Goal: Check status: Check status

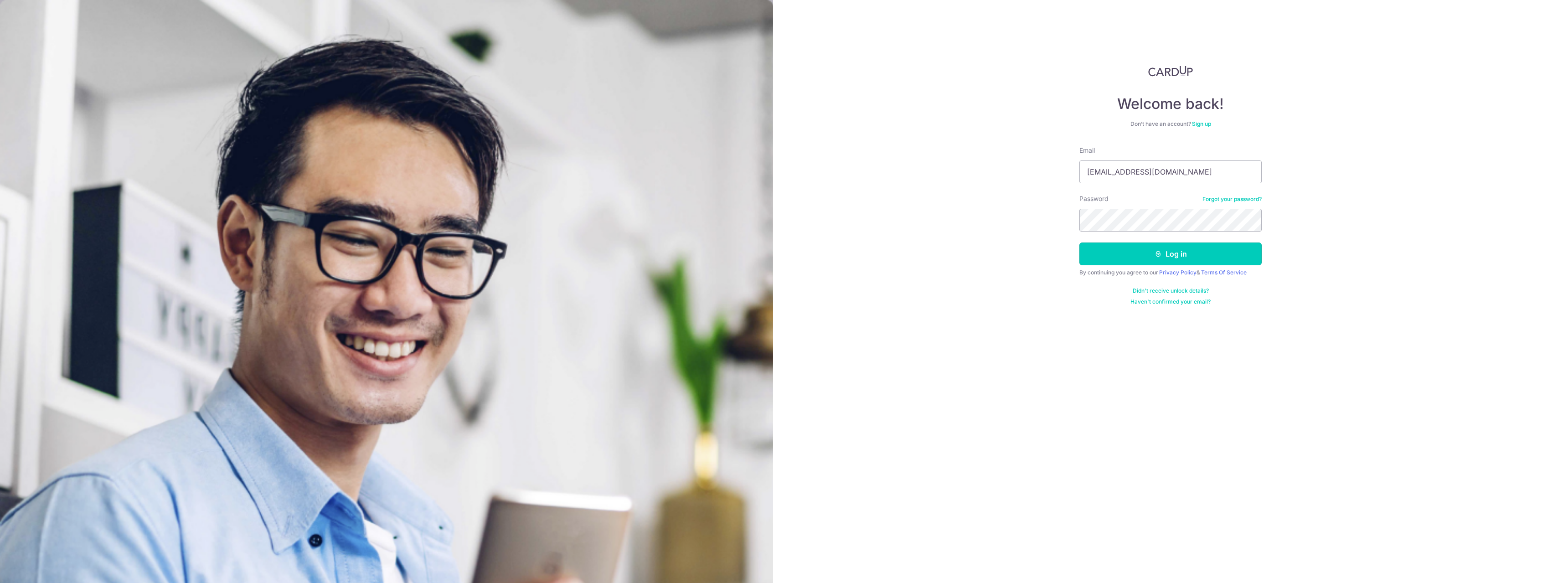
click at [1131, 245] on button "Log in" at bounding box center [1171, 253] width 183 height 23
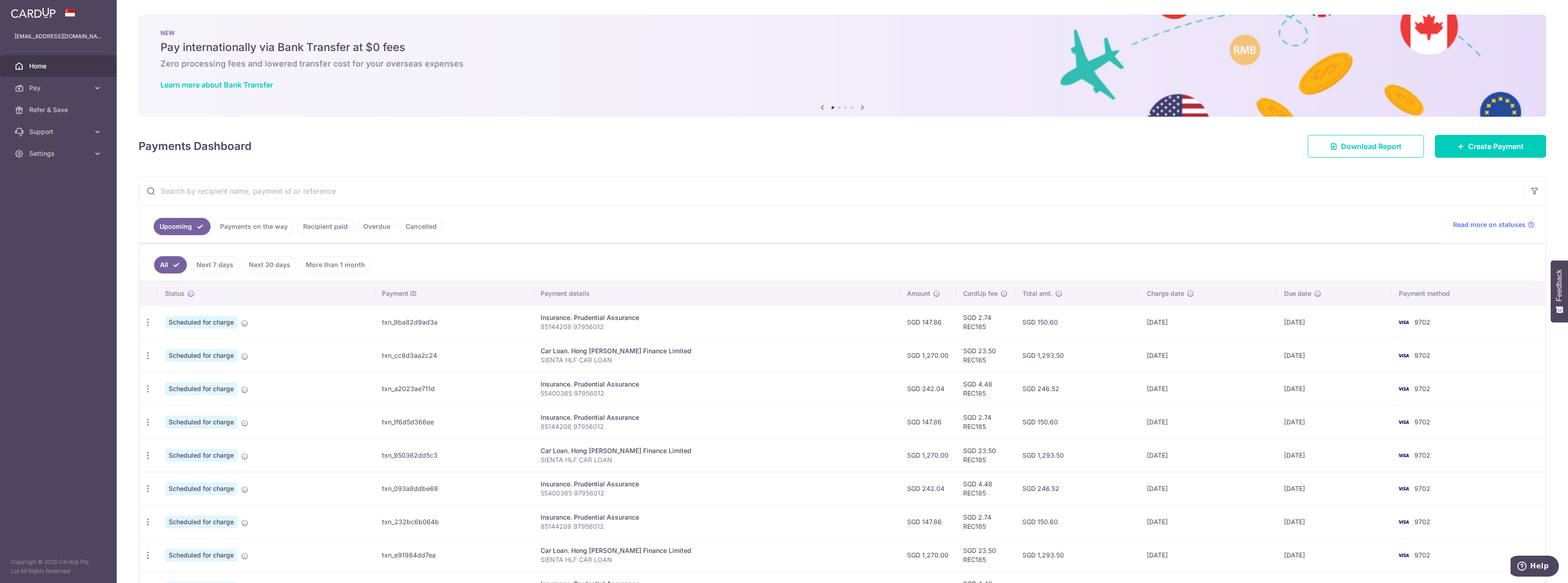
click at [956, 330] on td "SGD 2.74 REC185" at bounding box center [985, 322] width 59 height 33
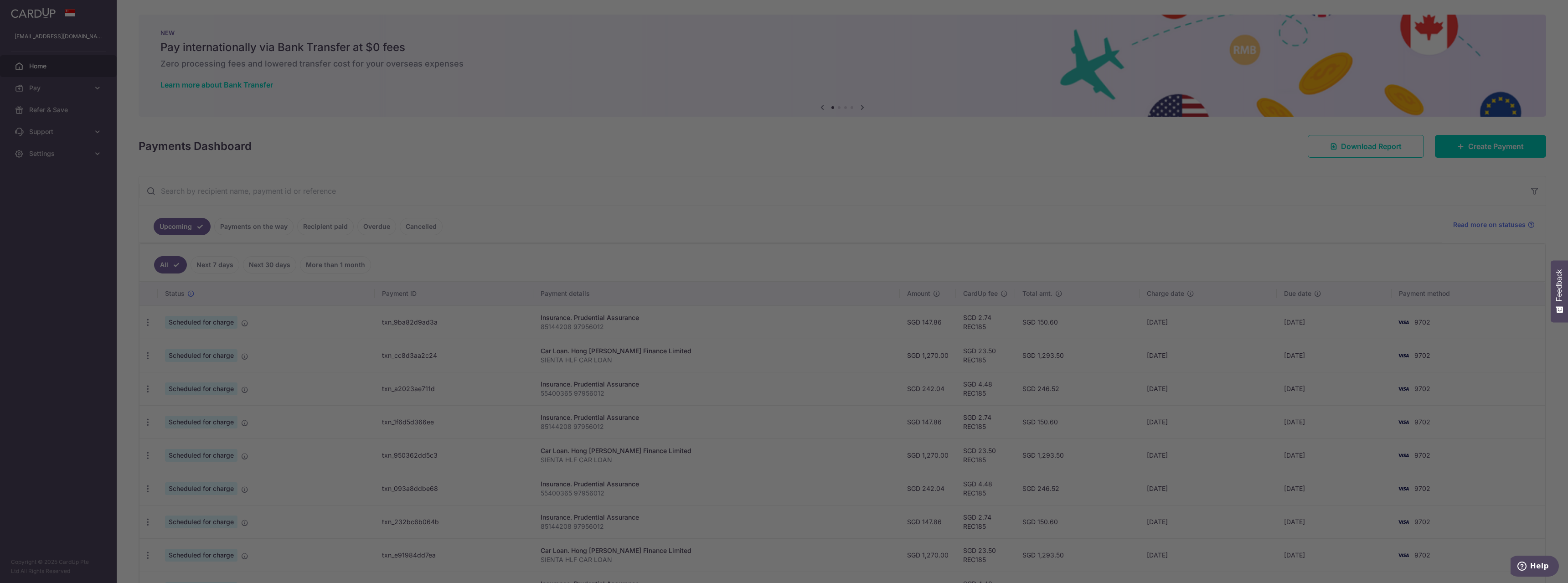
click at [904, 144] on div at bounding box center [791, 294] width 1583 height 588
